Goal: Find contact information

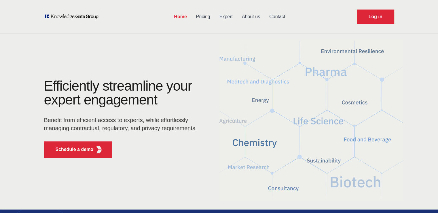
drag, startPoint x: 71, startPoint y: 65, endPoint x: 65, endPoint y: 57, distance: 9.8
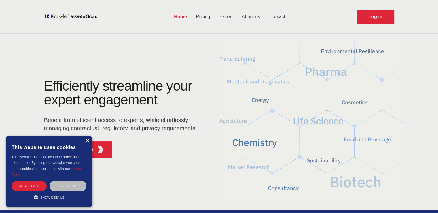
click at [86, 140] on div "×" at bounding box center [87, 141] width 4 height 4
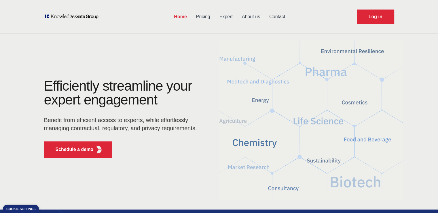
click at [272, 17] on link "Contact" at bounding box center [277, 16] width 25 height 15
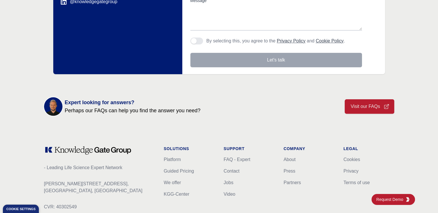
scroll to position [227, 0]
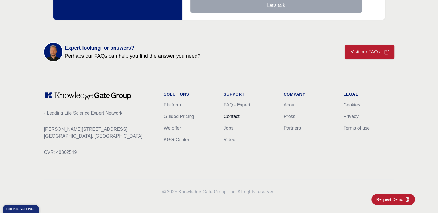
click at [232, 117] on link "Contact" at bounding box center [232, 116] width 16 height 5
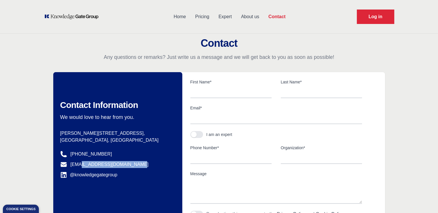
drag, startPoint x: 154, startPoint y: 164, endPoint x: 99, endPoint y: 170, distance: 55.4
click at [82, 164] on dd "[EMAIL_ADDRESS][DOMAIN_NAME]" at bounding box center [114, 164] width 108 height 7
copy link "[DOMAIN_NAME]"
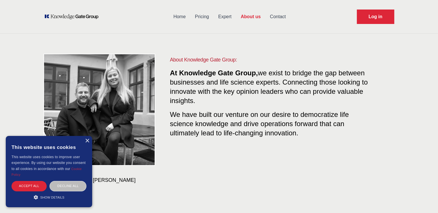
scroll to position [115, 0]
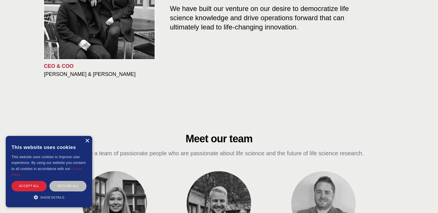
click at [87, 140] on div "×" at bounding box center [87, 141] width 4 height 4
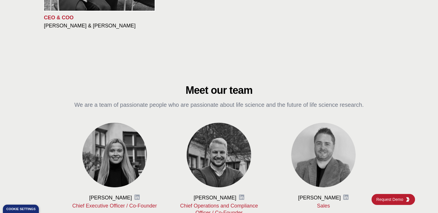
scroll to position [230, 0]
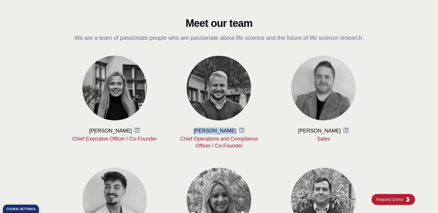
drag, startPoint x: 199, startPoint y: 130, endPoint x: 230, endPoint y: 130, distance: 30.5
click at [230, 130] on div "Barney Vajda LinkedIn" at bounding box center [219, 130] width 86 height 7
copy h3 "Barney Vajda"
drag, startPoint x: 154, startPoint y: 93, endPoint x: 151, endPoint y: 91, distance: 3.9
